Goal: Task Accomplishment & Management: Use online tool/utility

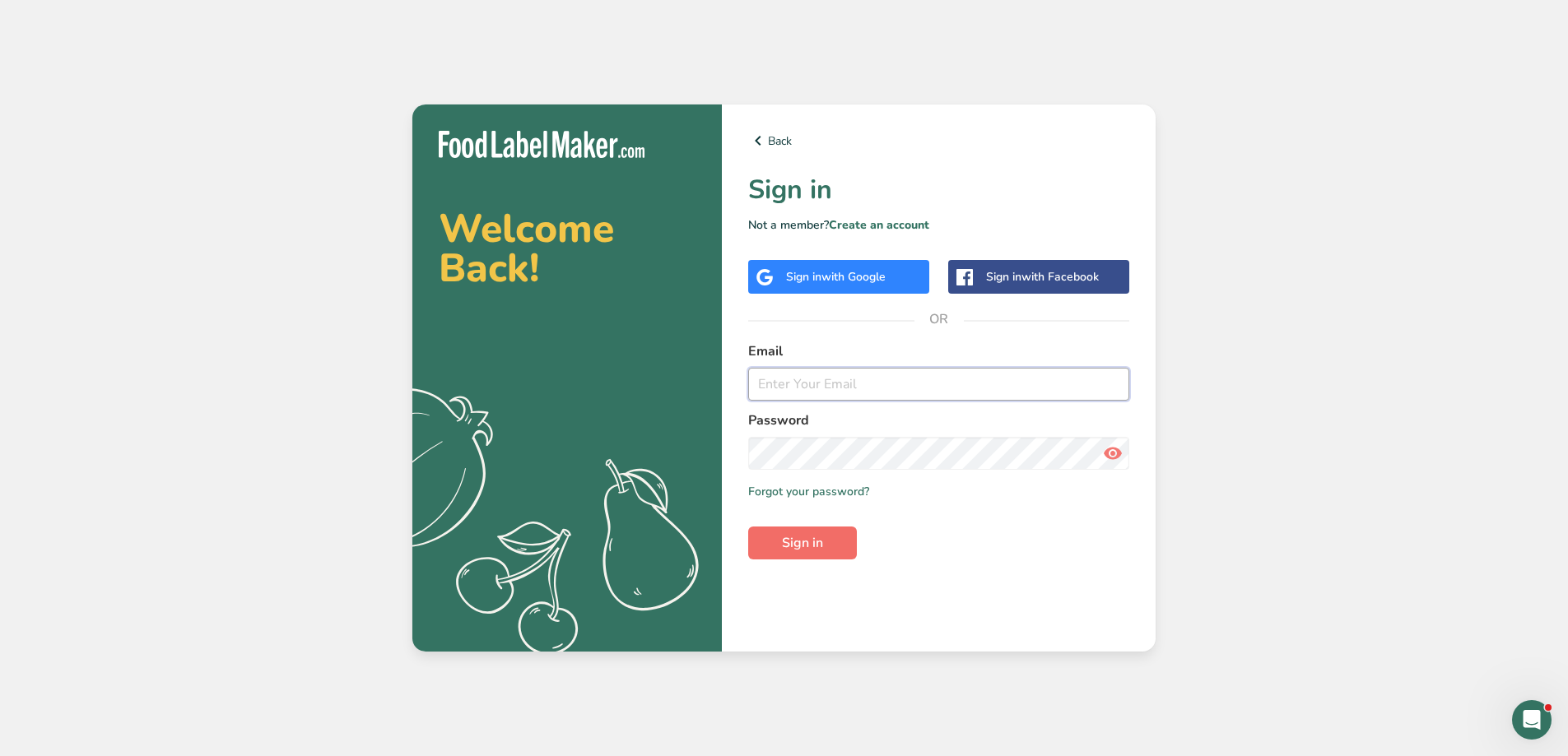
type input "[EMAIL_ADDRESS][DOMAIN_NAME]"
click at [828, 544] on button "Sign in" at bounding box center [802, 544] width 108 height 33
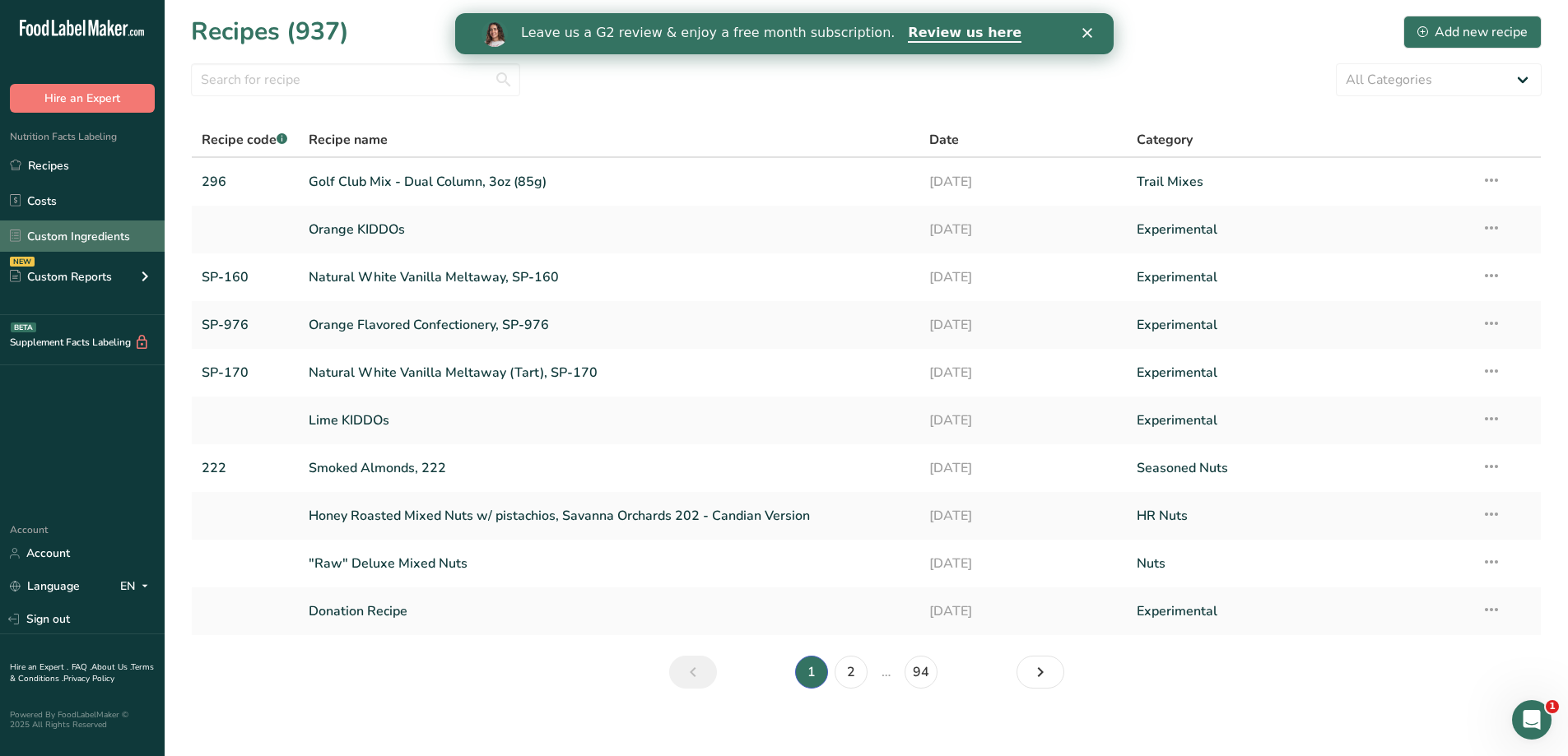
click at [109, 226] on link "Custom Ingredients" at bounding box center [82, 236] width 165 height 31
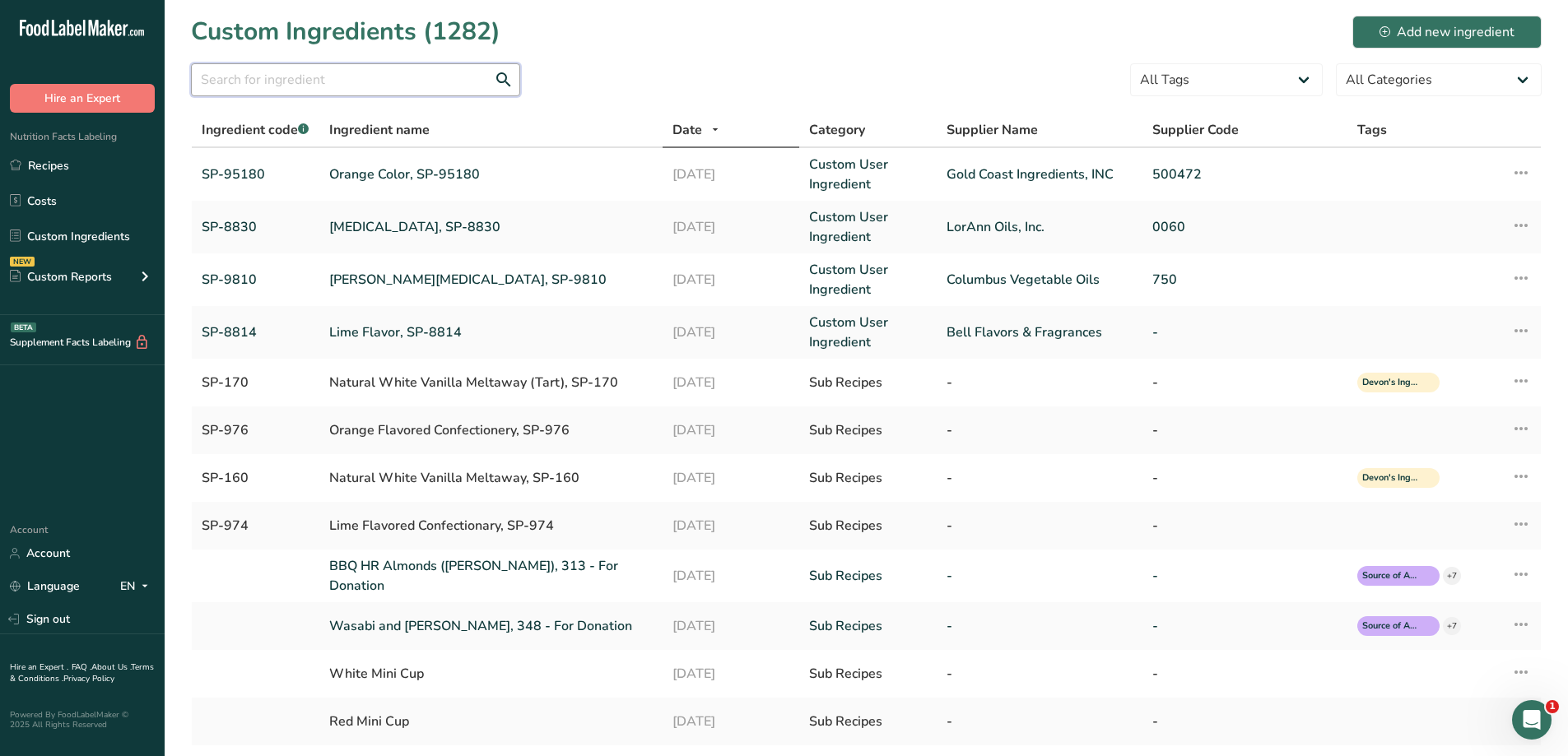
click at [242, 86] on input "text" at bounding box center [356, 80] width 330 height 33
type input "9"
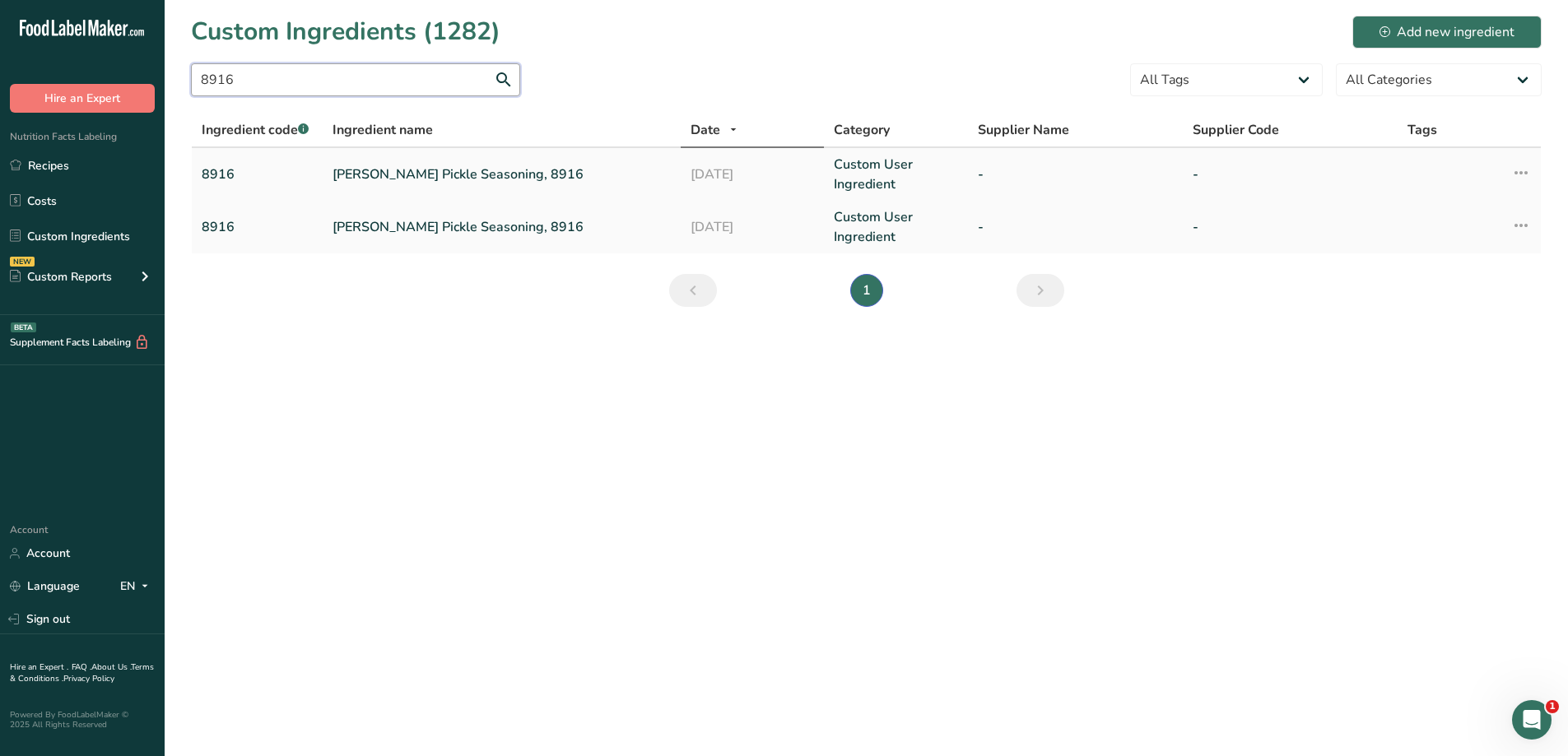
type input "8916"
click at [448, 178] on link "[PERSON_NAME] Pickle Seasoning, 8916" at bounding box center [502, 174] width 338 height 20
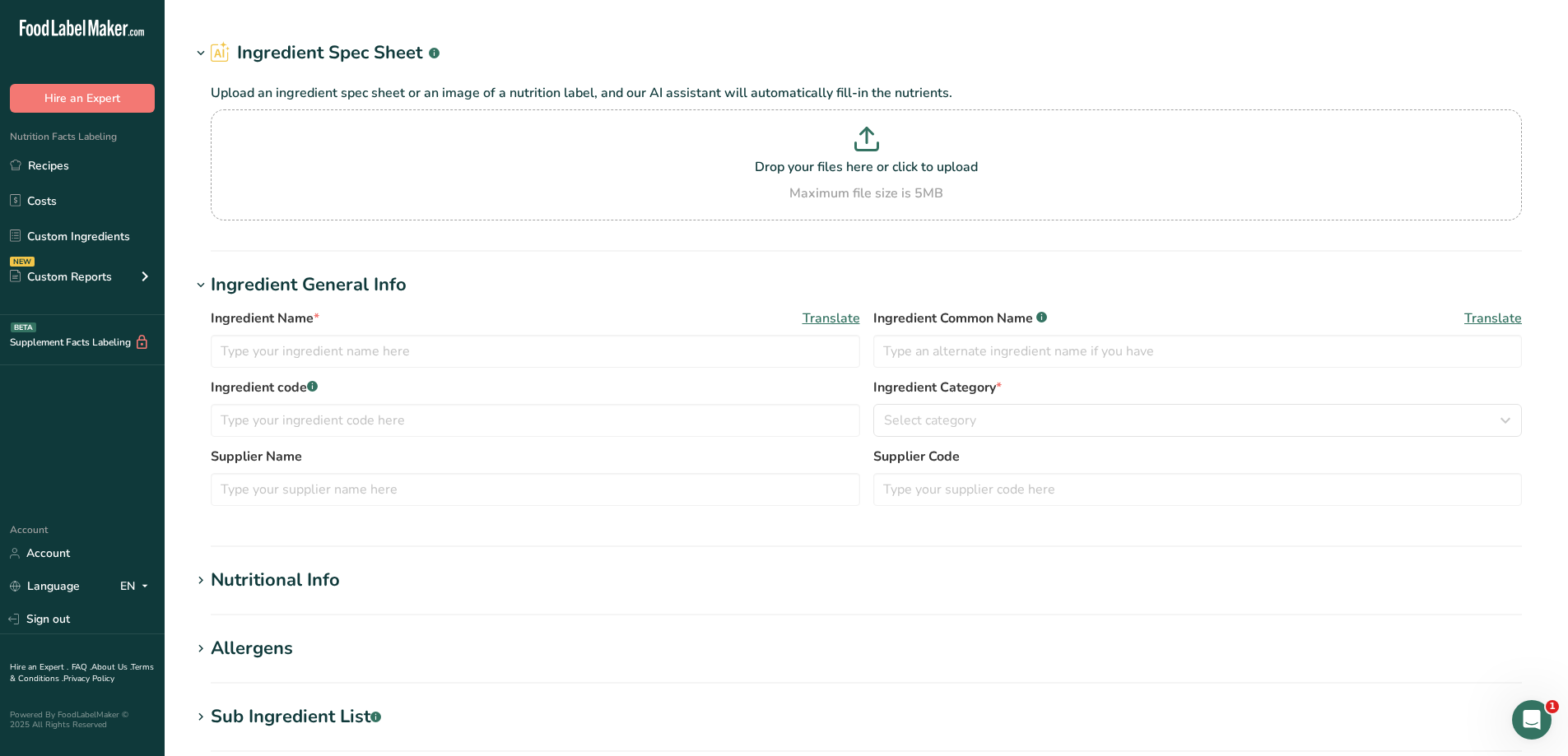
type input "[PERSON_NAME] Pickle Seasoning, 8916"
type input "8916"
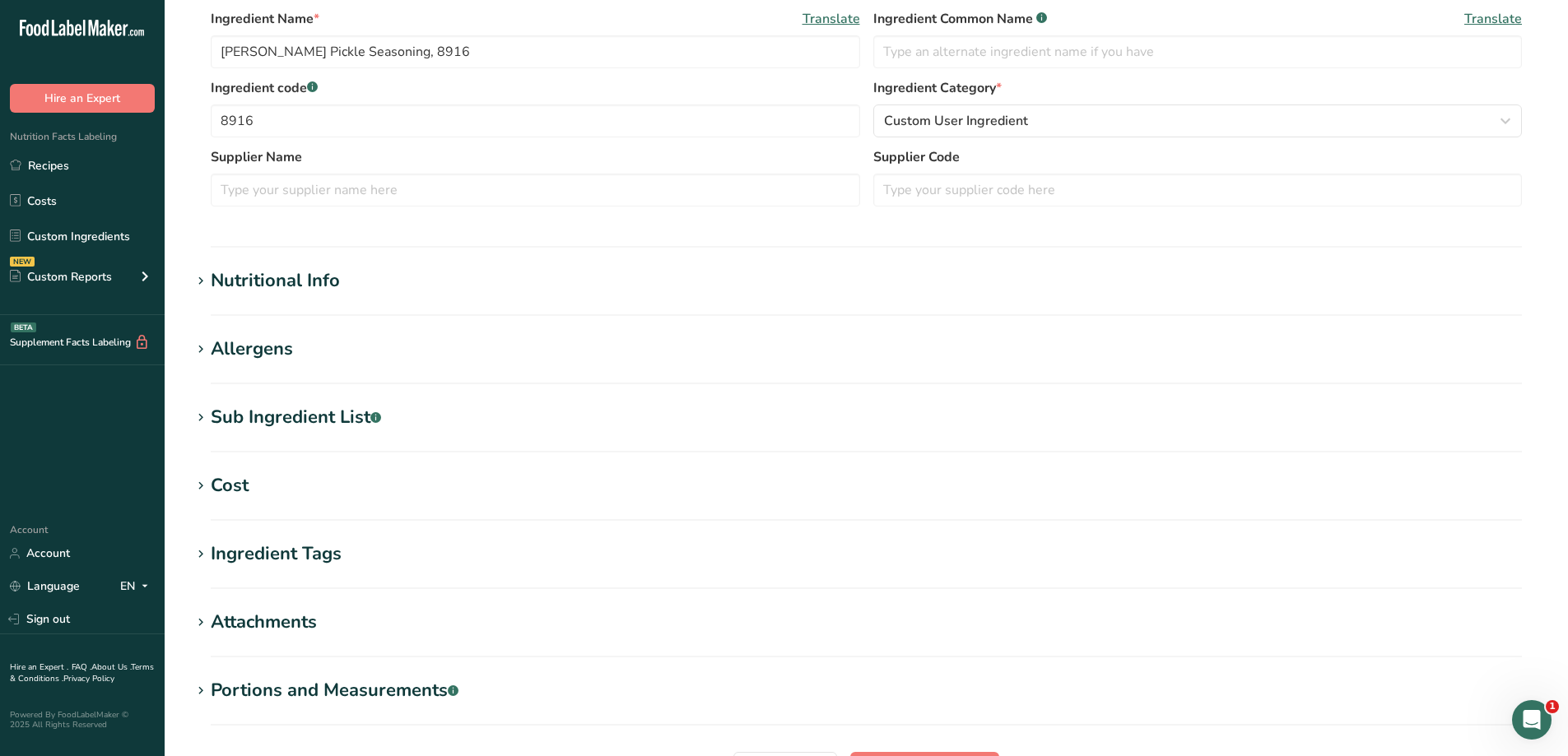
scroll to position [412, 0]
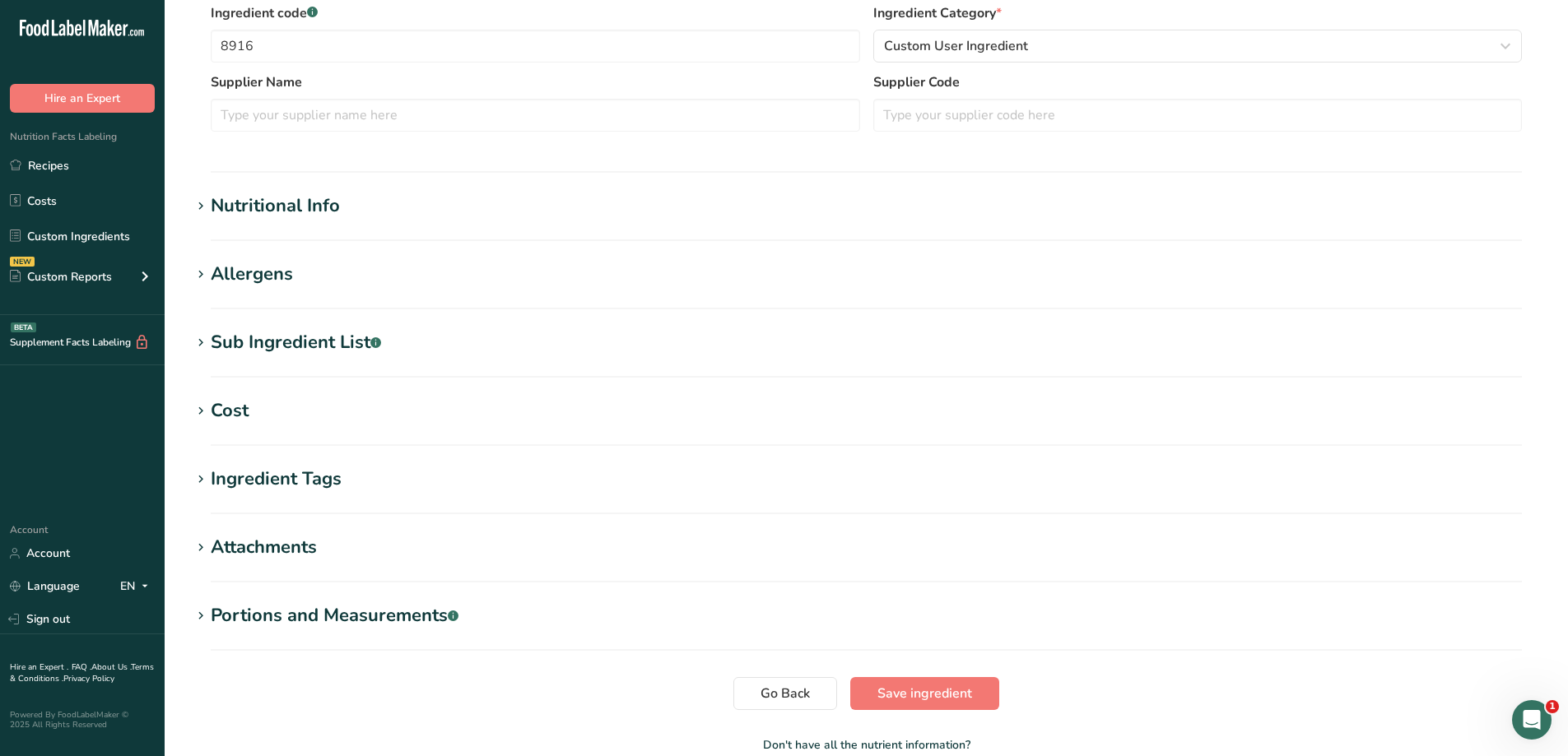
click at [193, 203] on icon at bounding box center [200, 206] width 15 height 23
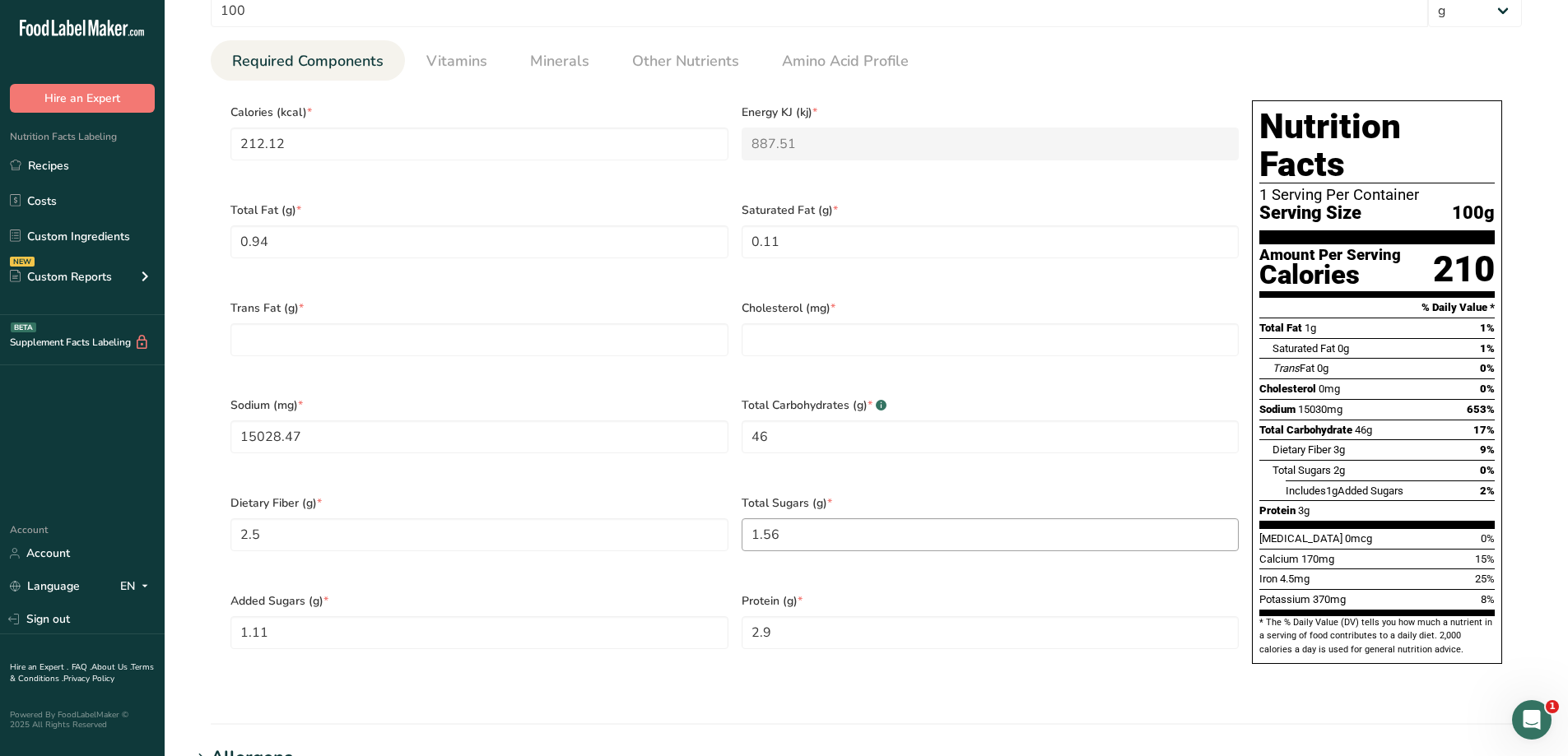
scroll to position [740, 0]
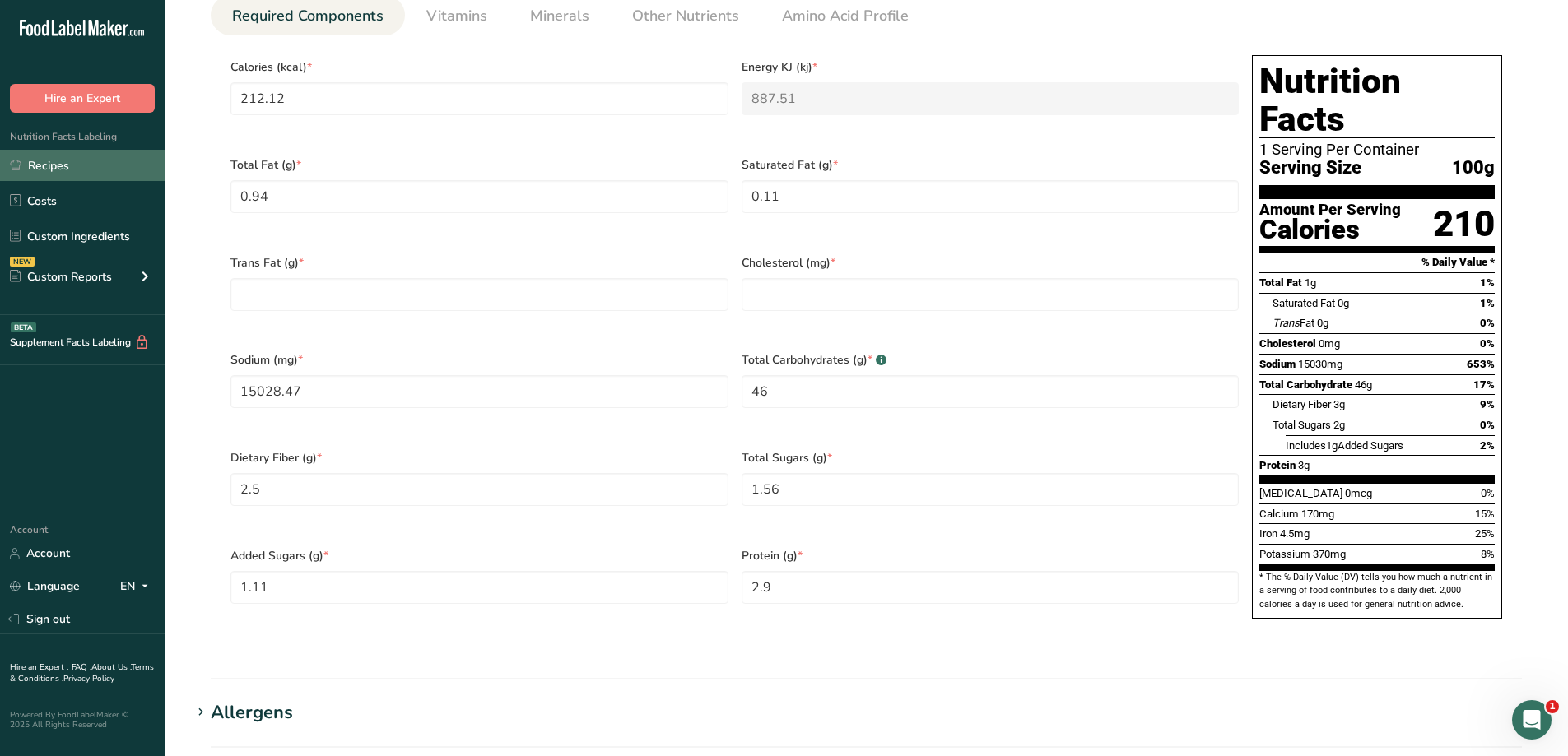
click at [63, 159] on link "Recipes" at bounding box center [82, 166] width 165 height 31
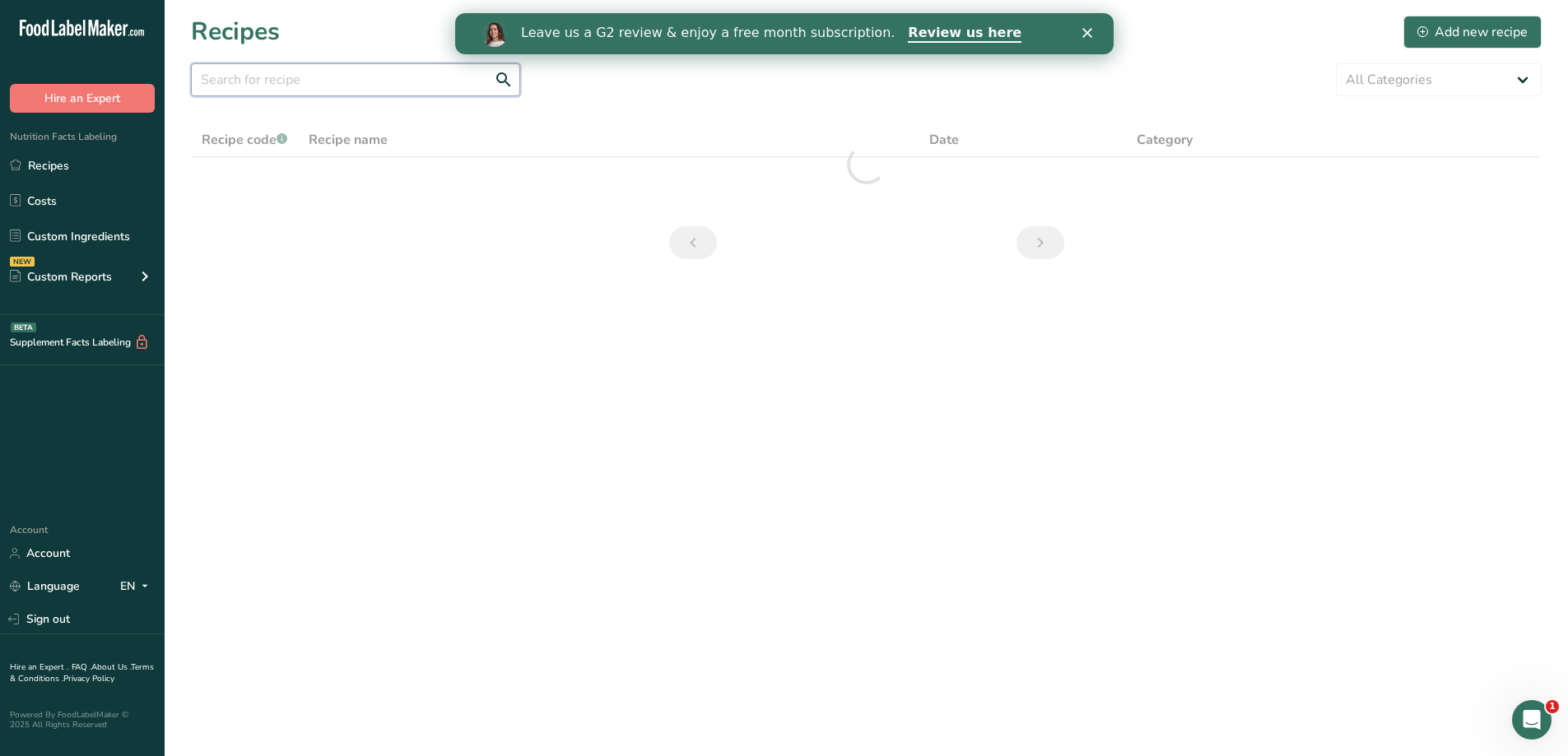
click at [327, 93] on input "text" at bounding box center [356, 80] width 330 height 33
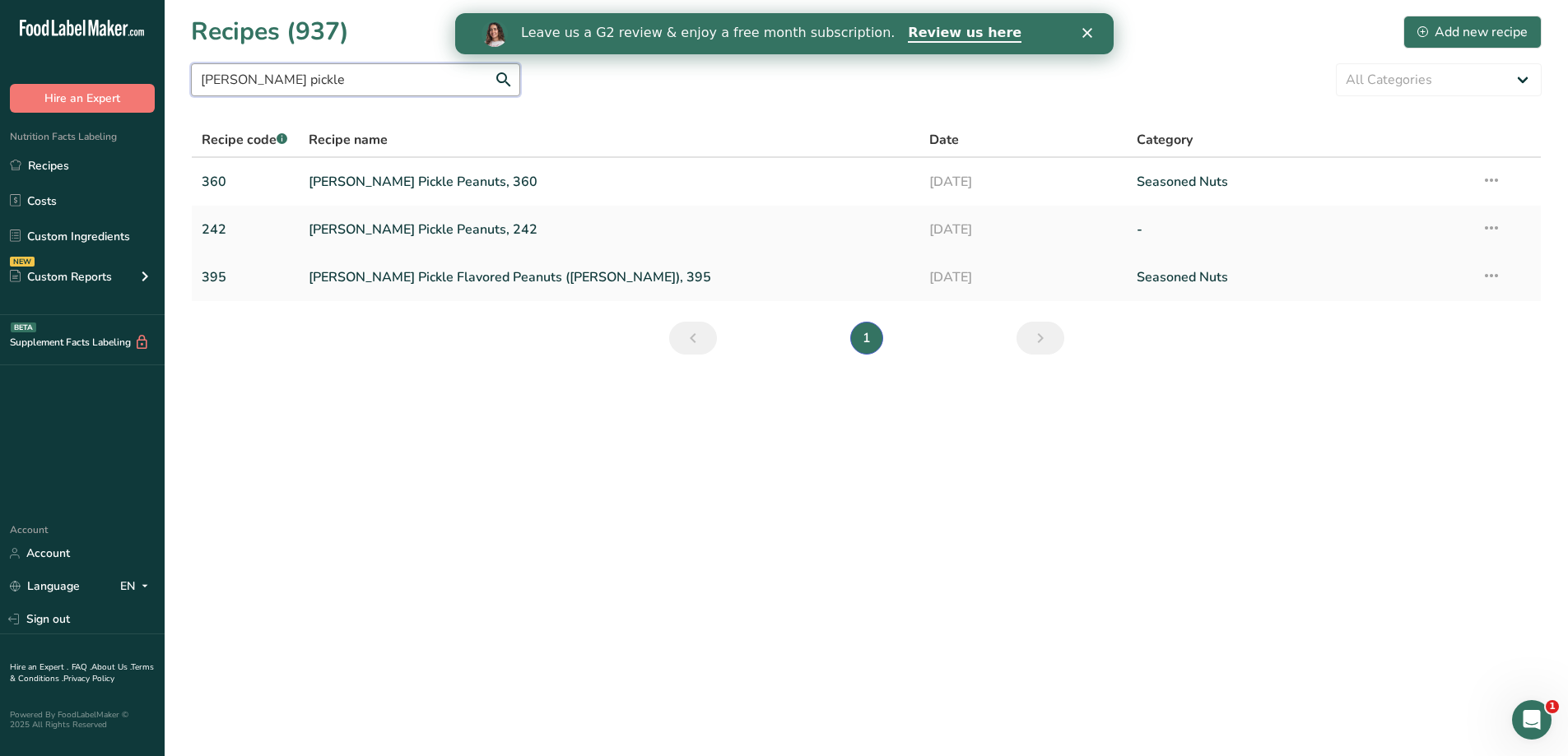
type input "[PERSON_NAME] pickle"
click at [415, 280] on link "[PERSON_NAME] Pickle Flavored Peanuts ([PERSON_NAME]), 395" at bounding box center [610, 277] width 602 height 35
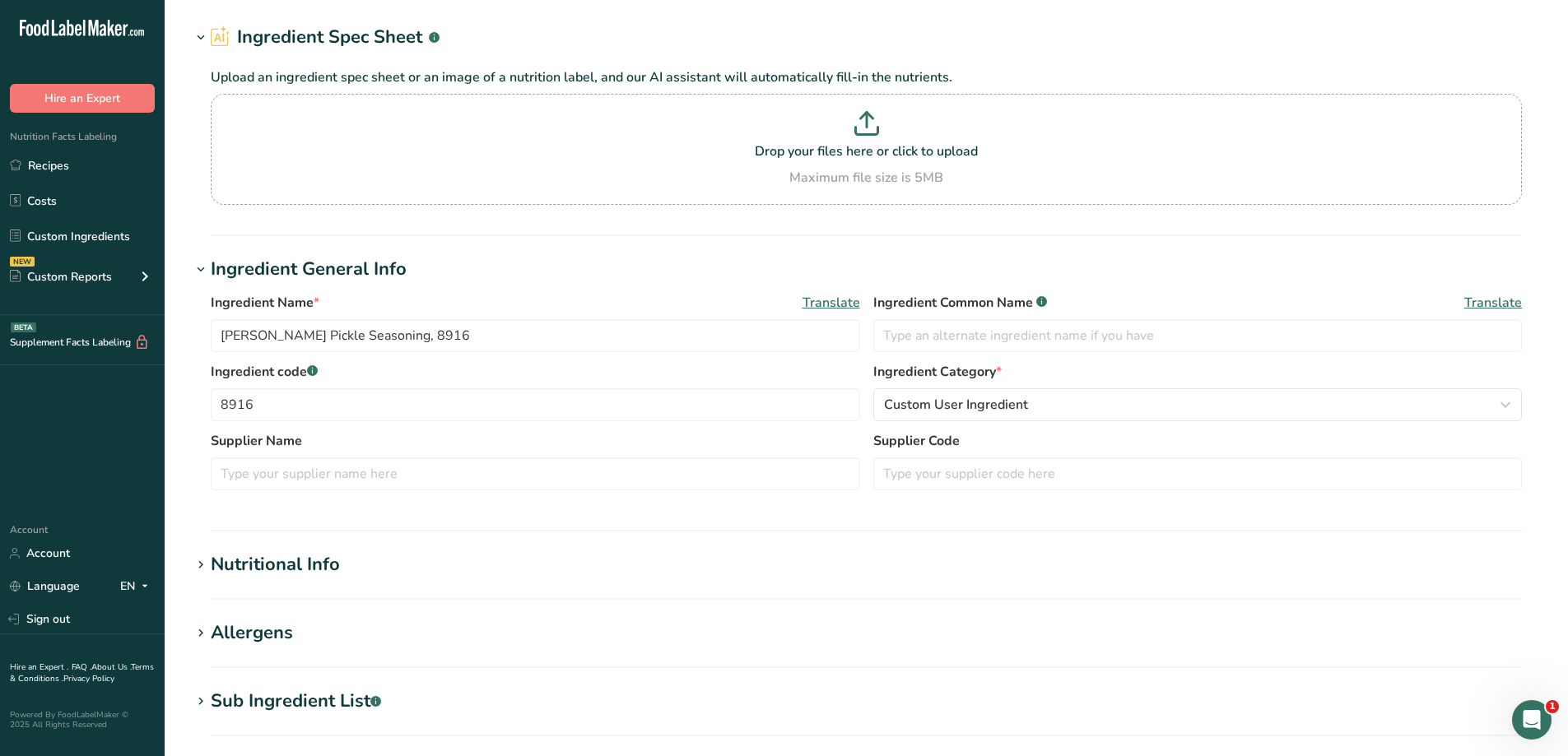
scroll to position [82, 0]
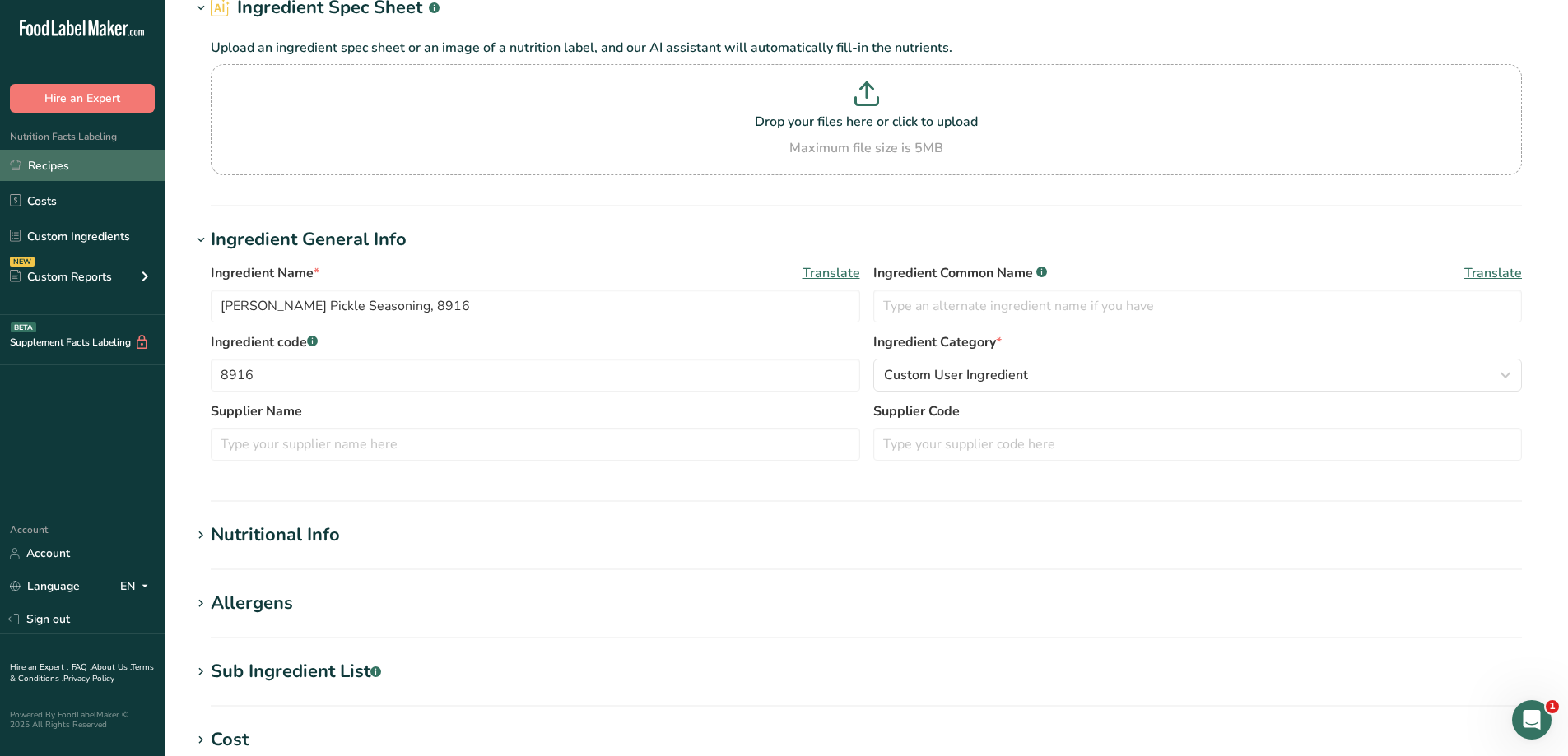
click at [62, 169] on link "Recipes" at bounding box center [82, 166] width 165 height 31
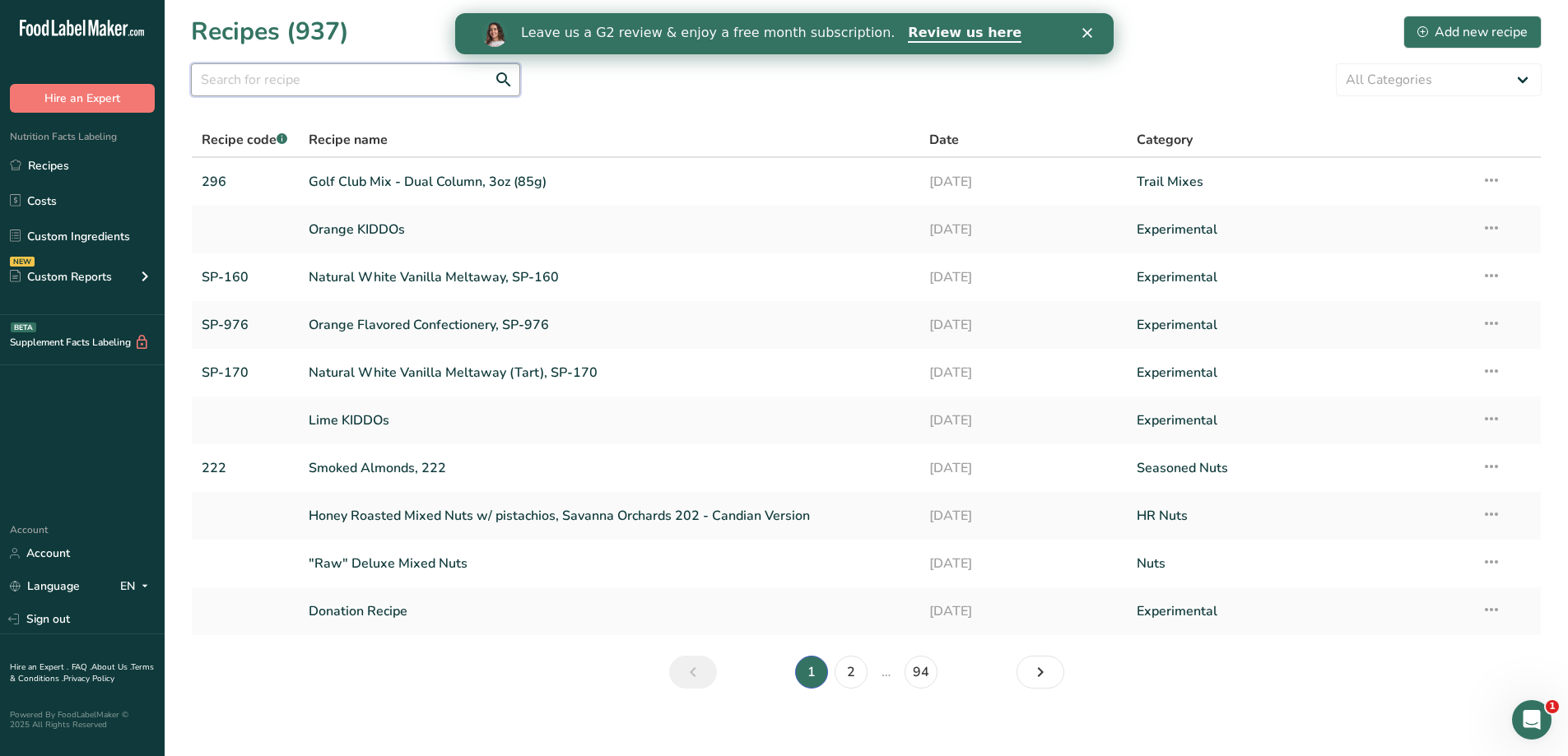
click at [331, 77] on input "text" at bounding box center [356, 80] width 330 height 33
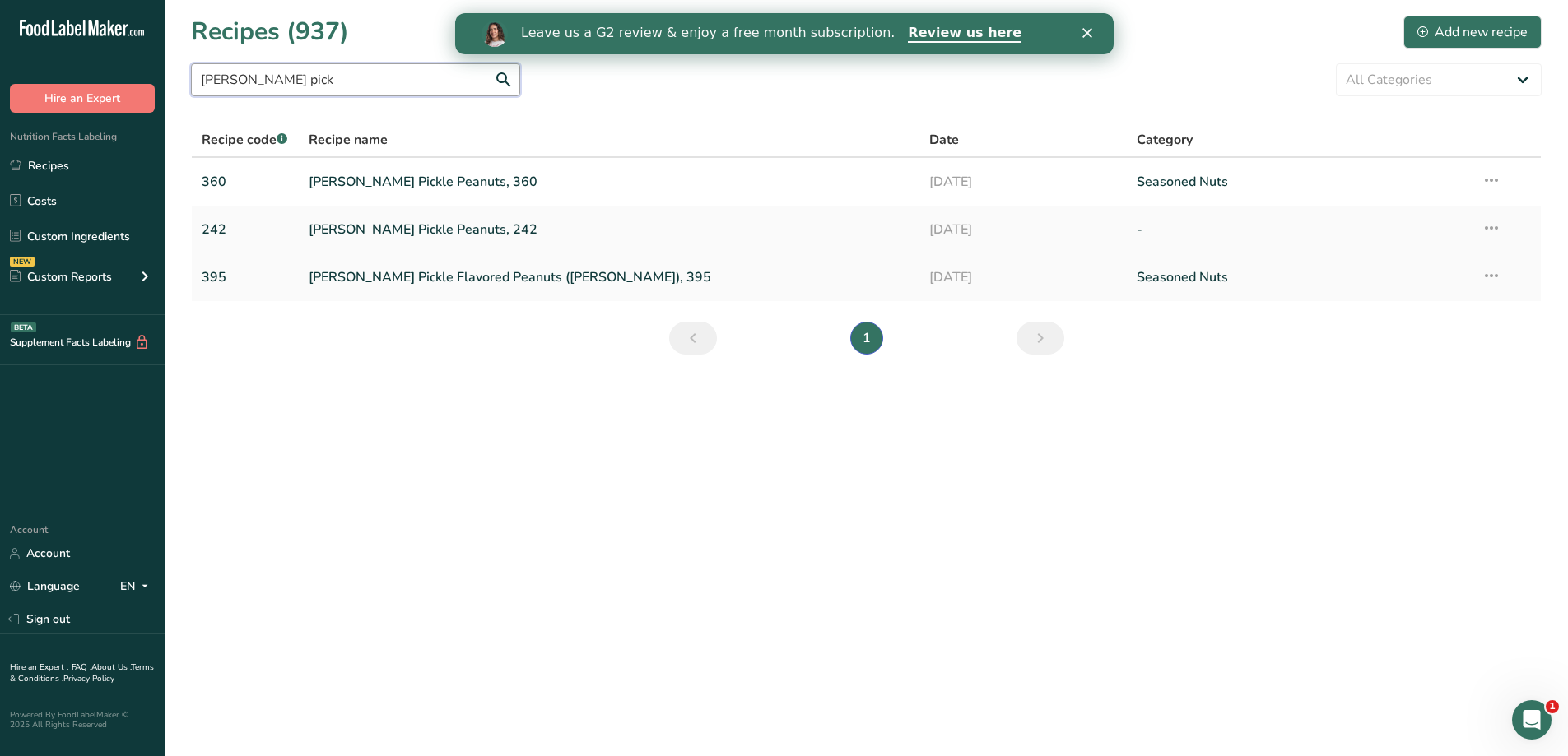
type input "[PERSON_NAME] pick"
click at [484, 283] on link "[PERSON_NAME] Pickle Flavored Peanuts ([PERSON_NAME]), 395" at bounding box center [610, 277] width 602 height 35
